Goal: Task Accomplishment & Management: Manage account settings

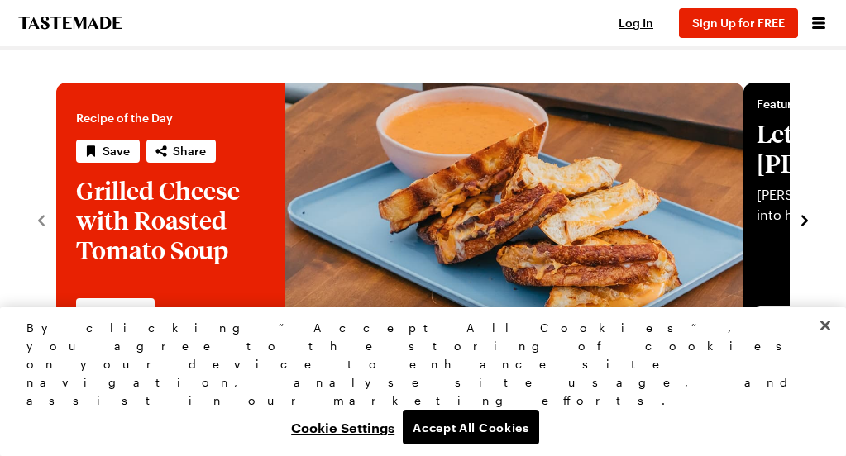
click at [0, 0] on span "Tastemade +" at bounding box center [0, 0] width 0 height 0
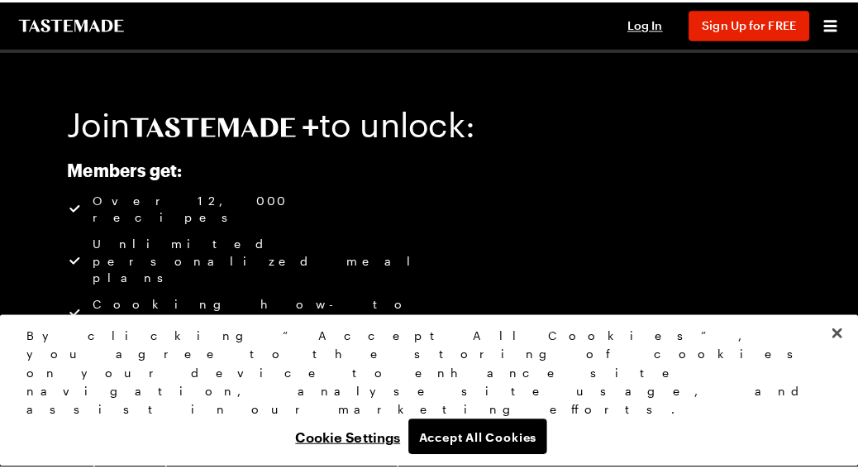
scroll to position [83, 0]
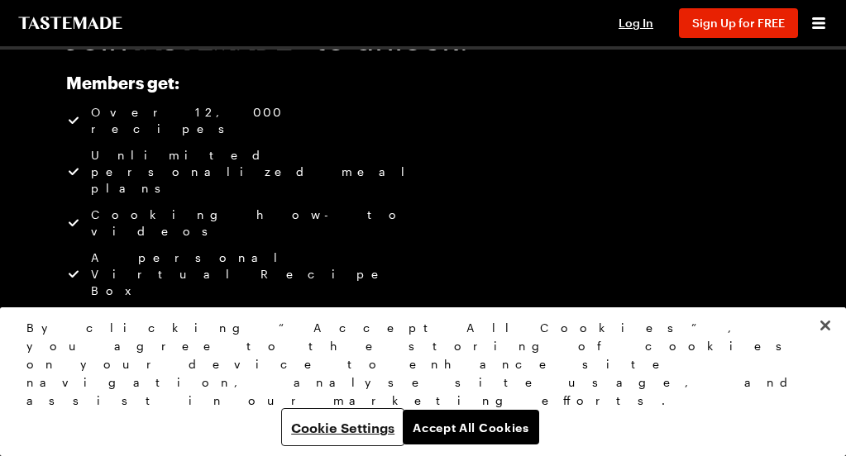
click at [337, 424] on button "Cookie Settings" at bounding box center [343, 427] width 120 height 35
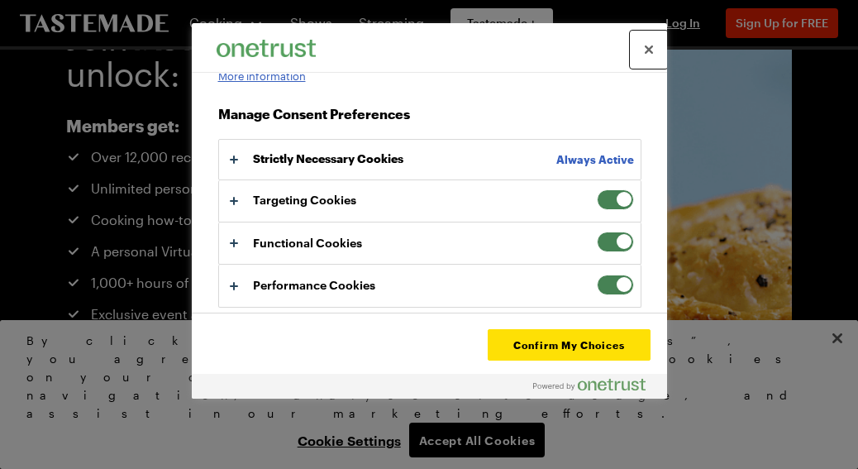
scroll to position [186, 0]
drag, startPoint x: 599, startPoint y: 199, endPoint x: 599, endPoint y: 217, distance: 18.2
click at [599, 199] on span "Privacy Preference Centre" at bounding box center [615, 199] width 37 height 21
click at [597, 189] on input "Targeting Cookies" at bounding box center [597, 189] width 0 height 0
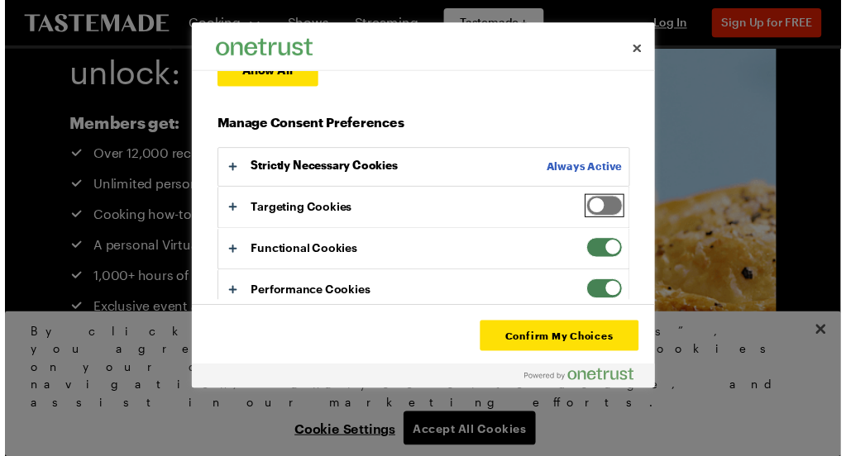
scroll to position [249, 0]
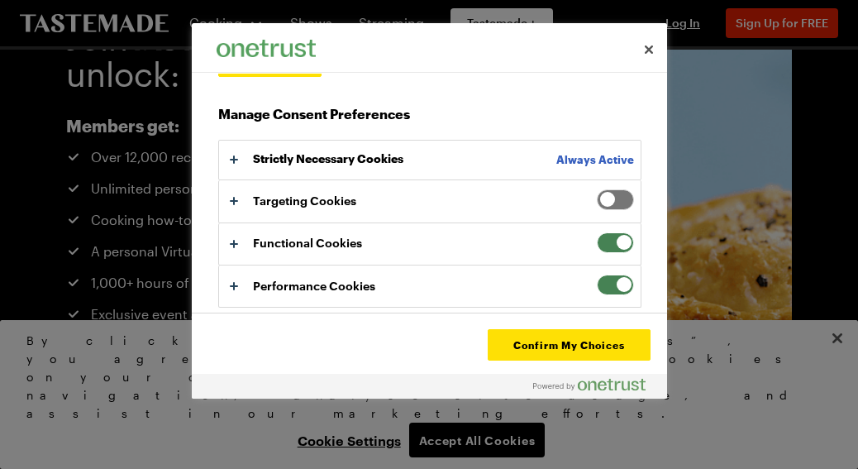
click at [597, 240] on span "Privacy Preference Centre" at bounding box center [615, 242] width 37 height 21
click at [597, 232] on input "Functional Cookies" at bounding box center [597, 232] width 0 height 0
click at [597, 287] on span "Privacy Preference Centre" at bounding box center [615, 284] width 37 height 21
click at [597, 274] on input "Performance Cookies" at bounding box center [597, 274] width 0 height 0
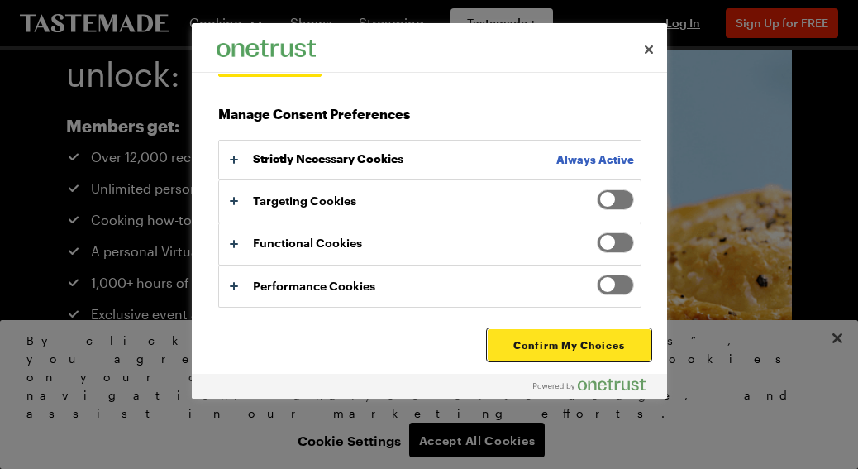
click at [589, 346] on button "Confirm My Choices" at bounding box center [569, 344] width 162 height 31
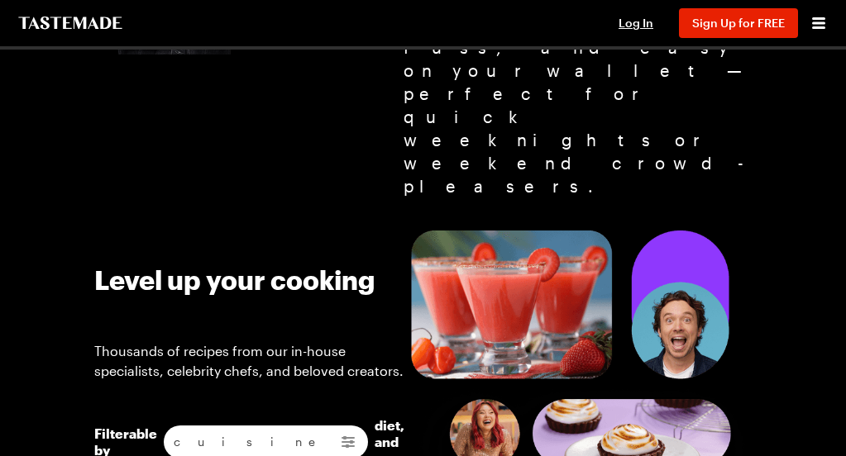
scroll to position [1322, 0]
